Goal: Task Accomplishment & Management: Manage account settings

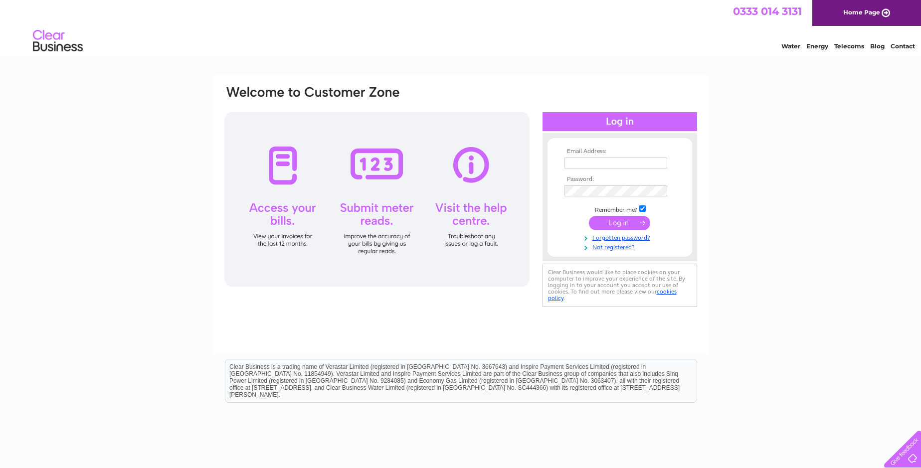
click at [602, 162] on input "text" at bounding box center [616, 163] width 103 height 11
type input "utilities@trespass.co.uk"
click at [614, 223] on input "submit" at bounding box center [619, 223] width 61 height 14
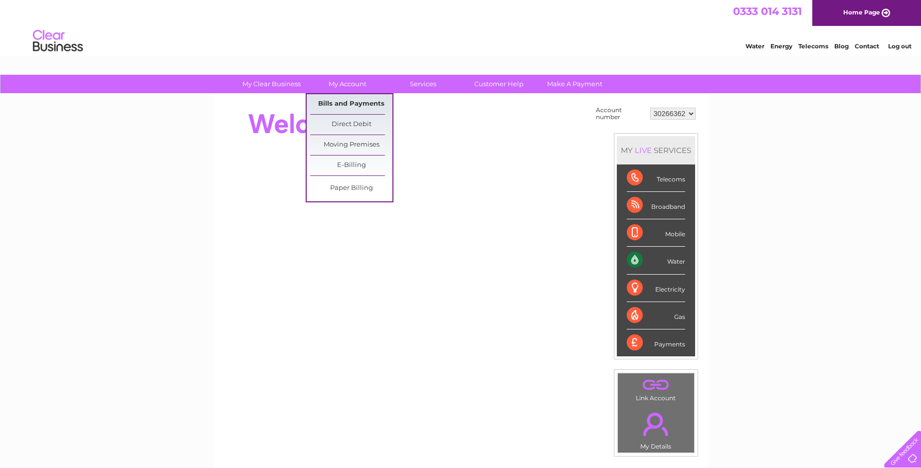
click at [360, 105] on link "Bills and Payments" at bounding box center [351, 104] width 82 height 20
